Goal: Information Seeking & Learning: Learn about a topic

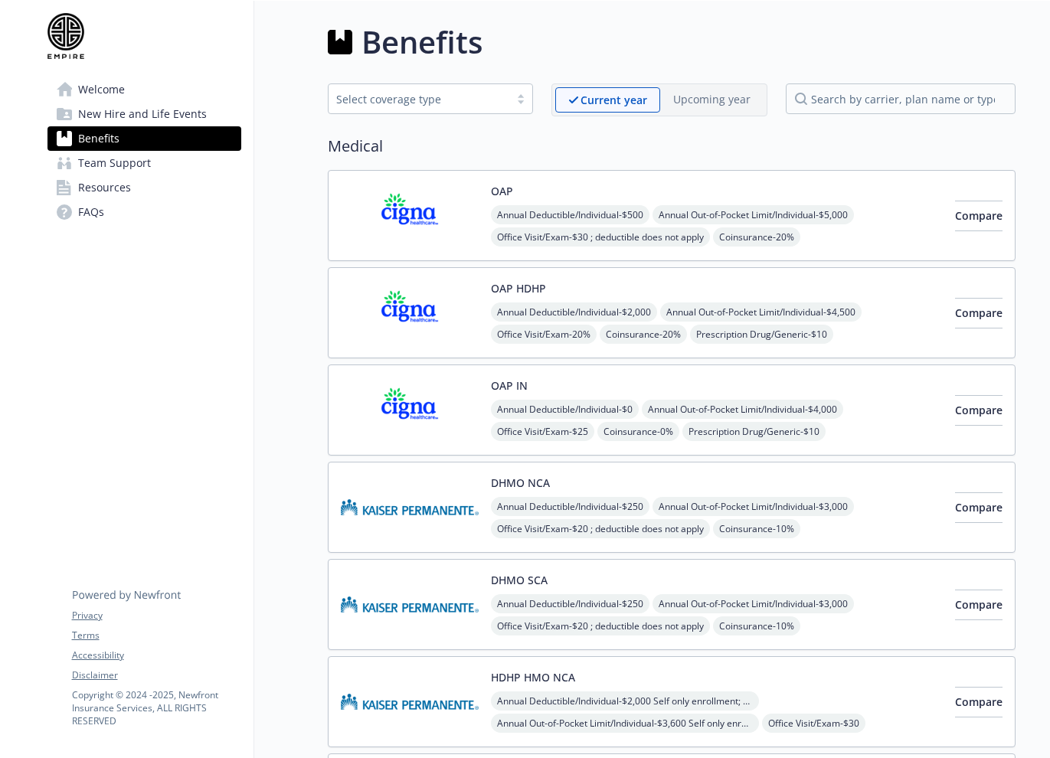
click at [115, 146] on span "Benefits" at bounding box center [98, 138] width 41 height 25
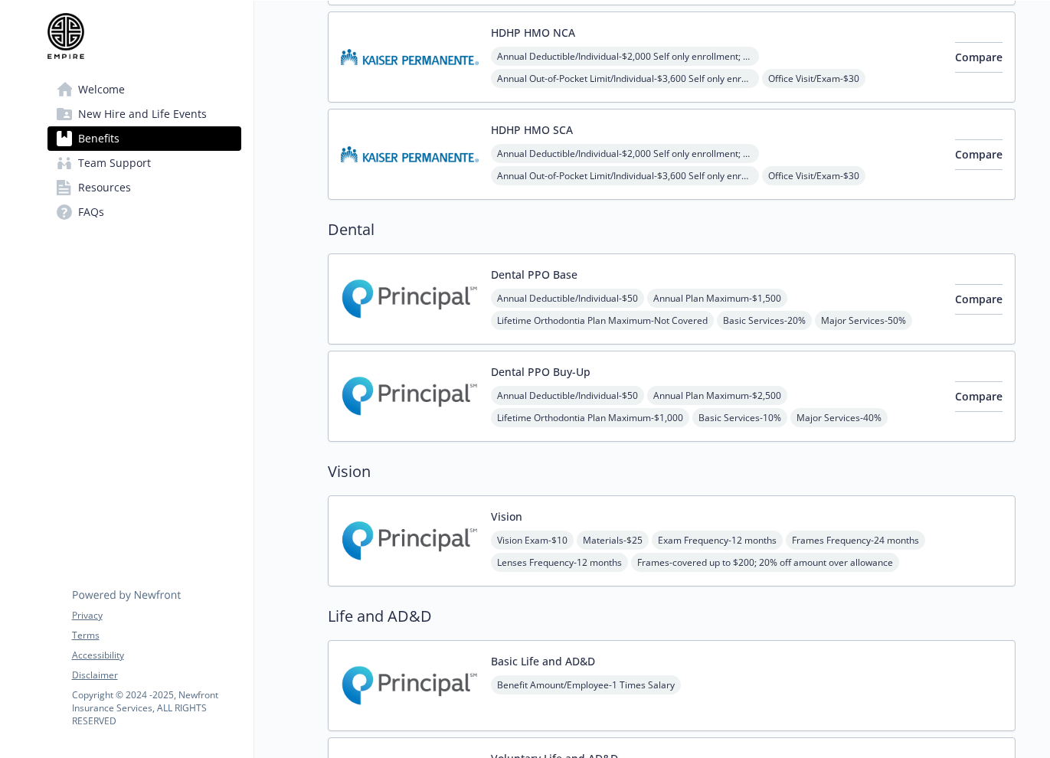
scroll to position [648, 0]
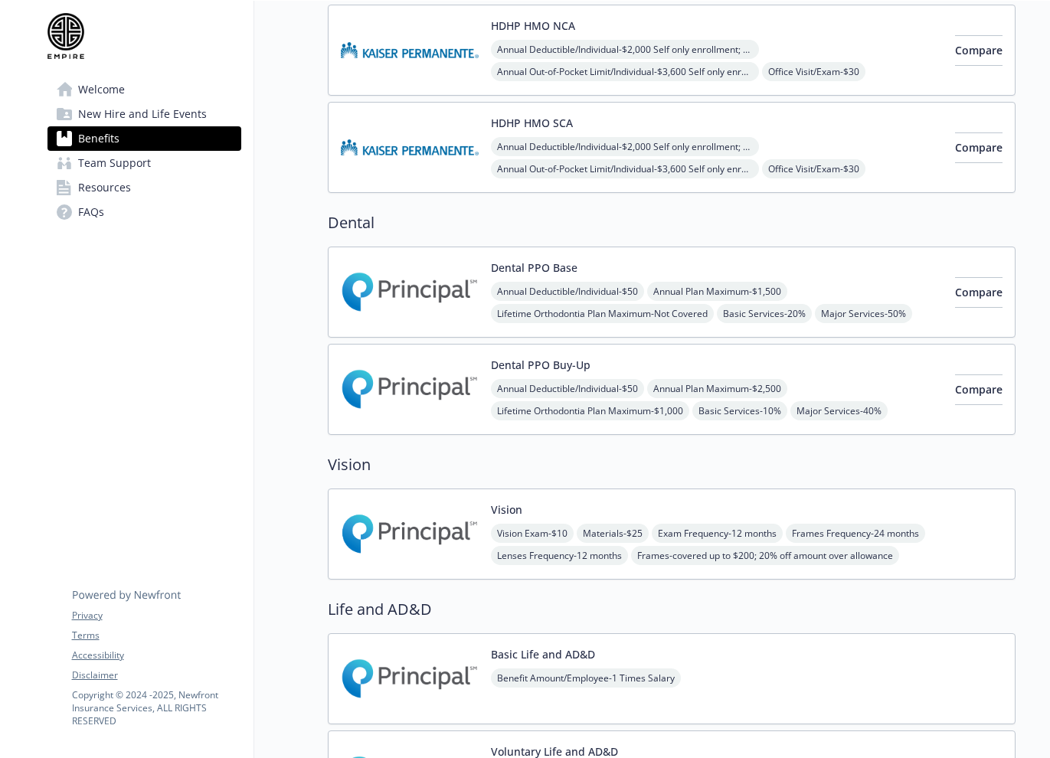
click at [402, 307] on img at bounding box center [410, 292] width 138 height 65
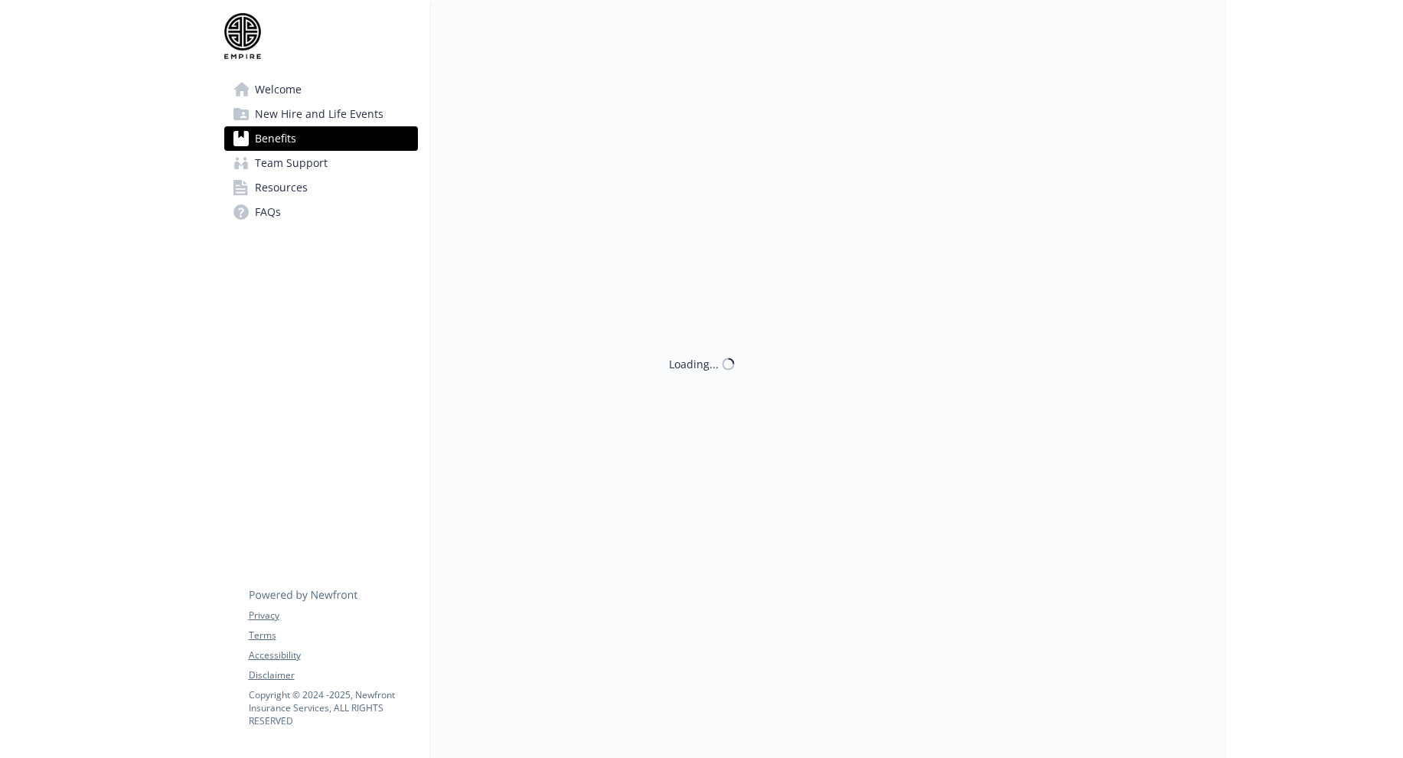
scroll to position [652, 0]
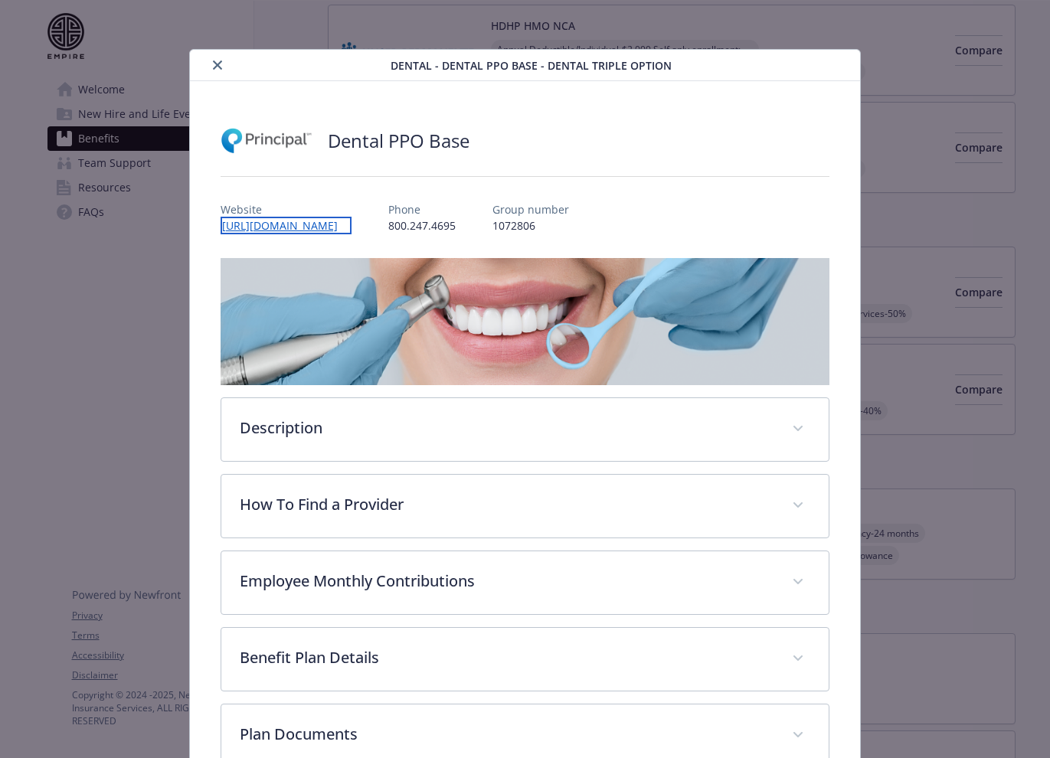
click at [336, 224] on link "[URL][DOMAIN_NAME]" at bounding box center [286, 226] width 131 height 18
